Goal: Task Accomplishment & Management: Manage account settings

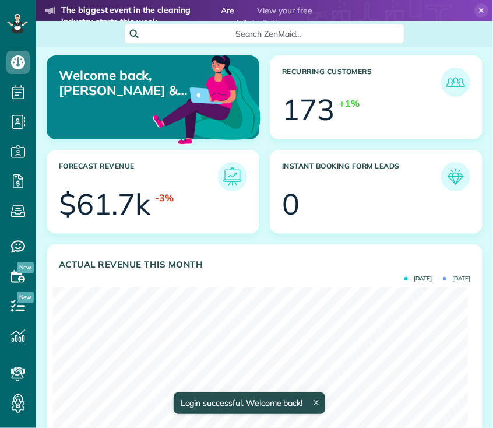
scroll to position [184, 415]
click at [26, 97] on icon at bounding box center [17, 91] width 23 height 23
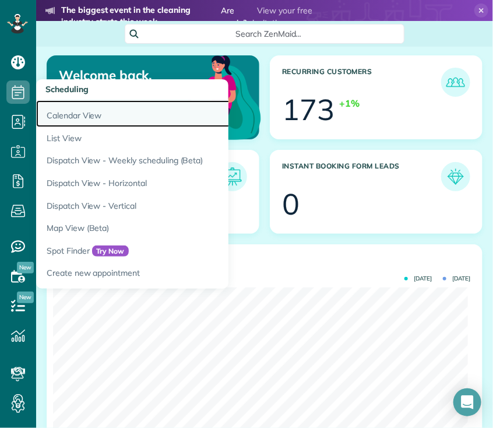
click at [93, 117] on link "Calendar View" at bounding box center [182, 113] width 292 height 27
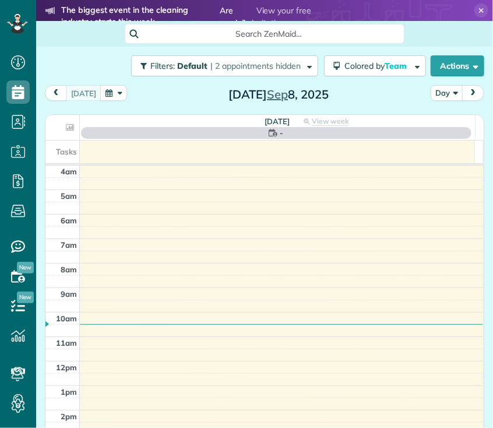
scroll to position [73, 0]
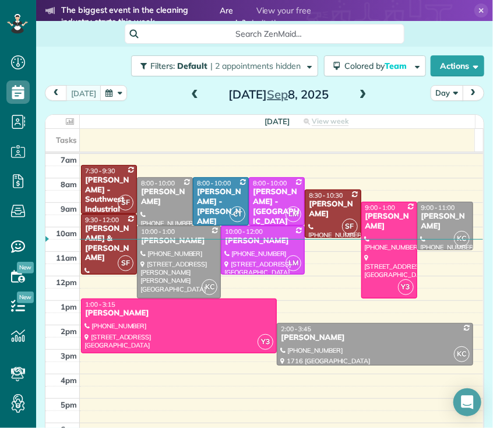
click at [444, 91] on button "Day" at bounding box center [447, 93] width 33 height 16
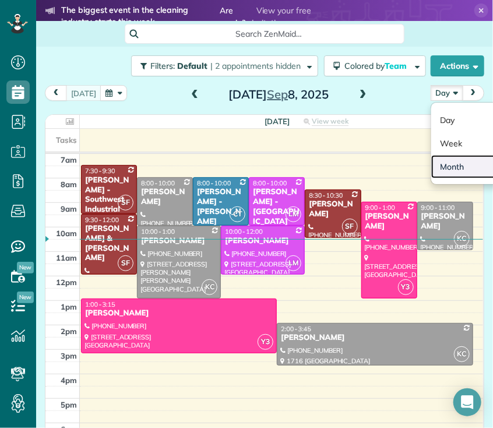
click at [447, 168] on link "Month" at bounding box center [477, 166] width 92 height 23
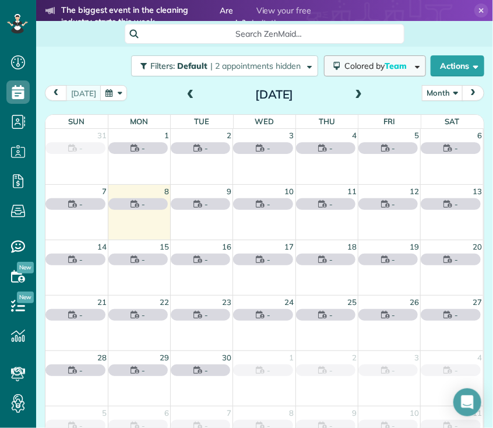
click at [385, 64] on span "Team" at bounding box center [397, 66] width 24 height 10
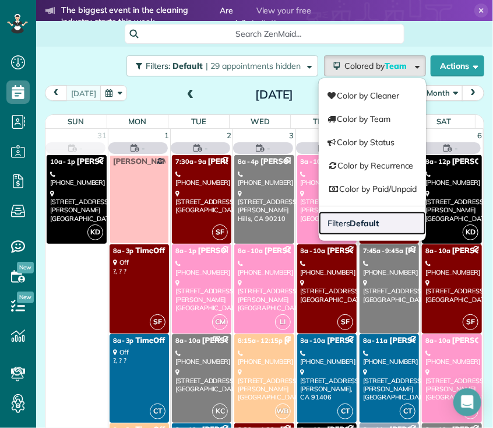
click at [356, 224] on strong "Default" at bounding box center [364, 223] width 29 height 10
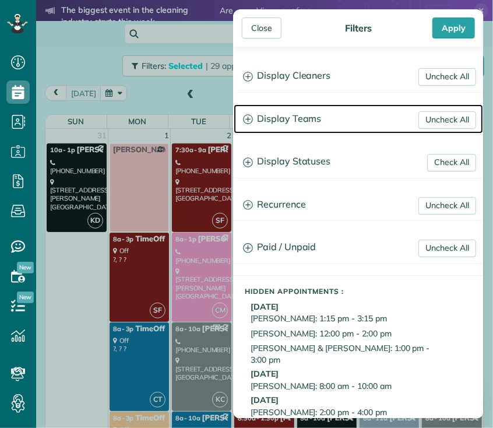
click at [304, 124] on h3 "Display Teams" at bounding box center [359, 119] width 250 height 30
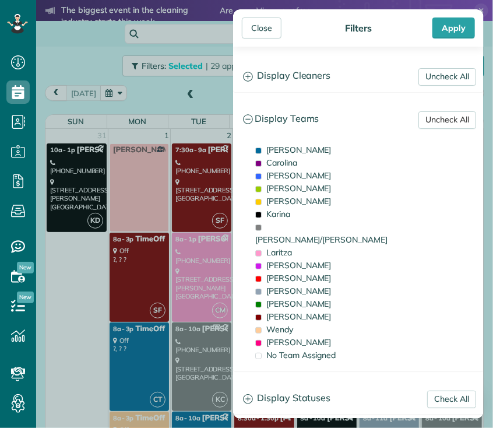
click at [441, 125] on link "Uncheck All" at bounding box center [448, 119] width 58 height 17
click at [433, 75] on link "Uncheck All" at bounding box center [448, 76] width 58 height 17
click at [290, 118] on h3 "Display Teams" at bounding box center [359, 119] width 250 height 30
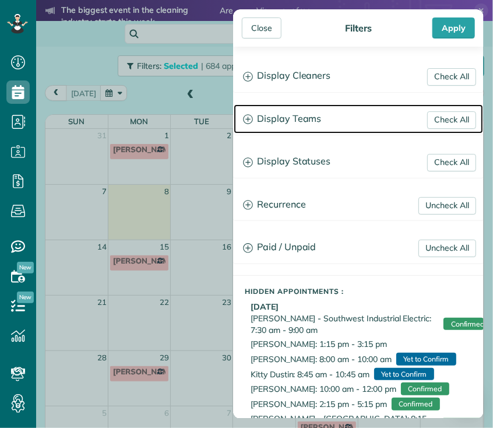
click at [302, 118] on h3 "Display Teams" at bounding box center [359, 119] width 250 height 30
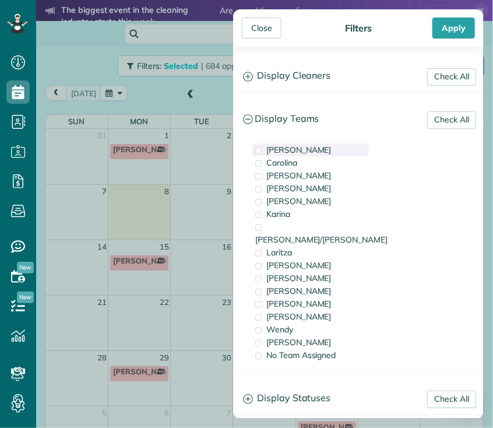
click at [284, 148] on span "[PERSON_NAME]" at bounding box center [298, 150] width 65 height 10
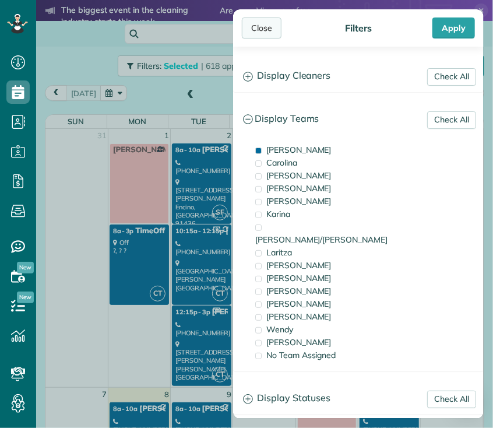
click at [271, 29] on div "Close" at bounding box center [262, 27] width 40 height 21
